Goal: Navigation & Orientation: Find specific page/section

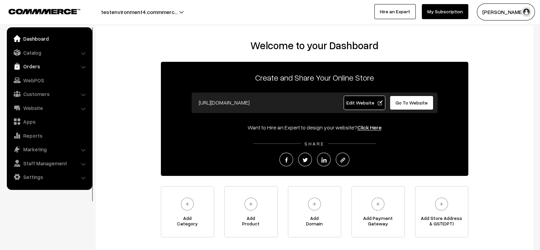
click at [41, 61] on link "Orders" at bounding box center [49, 66] width 81 height 12
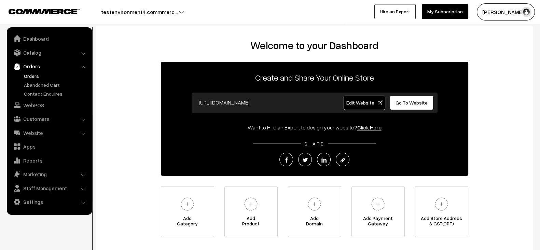
click at [38, 75] on link "Orders" at bounding box center [56, 75] width 68 height 7
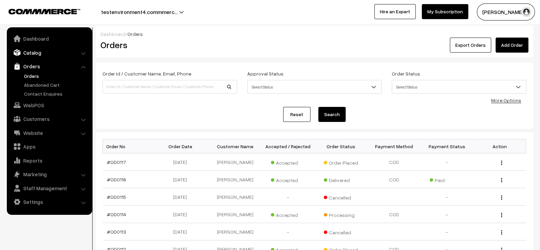
click at [39, 57] on link "Catalog" at bounding box center [49, 52] width 81 height 12
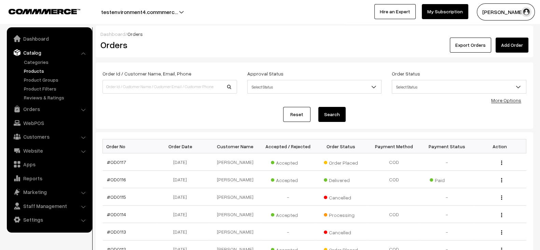
click at [39, 69] on link "Products" at bounding box center [56, 70] width 68 height 7
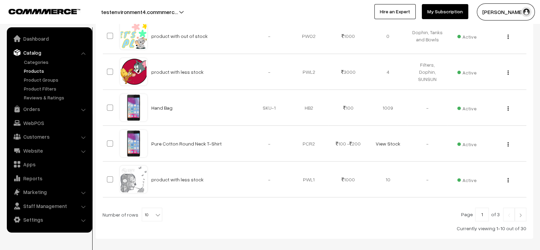
scroll to position [314, 0]
